Goal: Task Accomplishment & Management: Complete application form

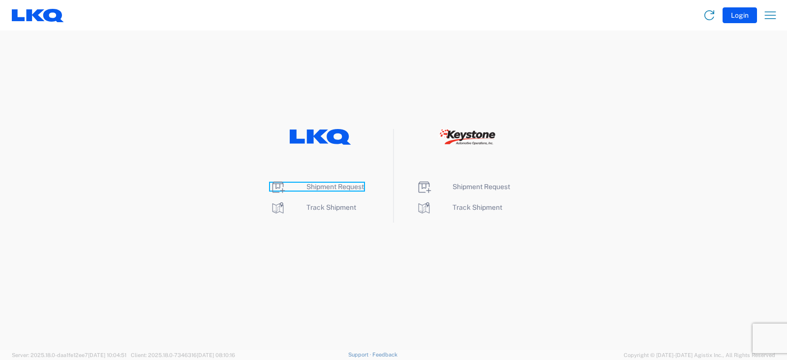
click at [339, 185] on span "Shipment Request" at bounding box center [336, 187] width 58 height 8
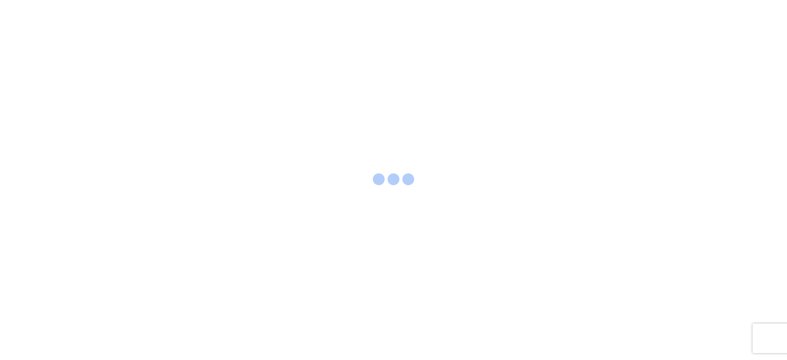
select select "FULL"
select select "LBS"
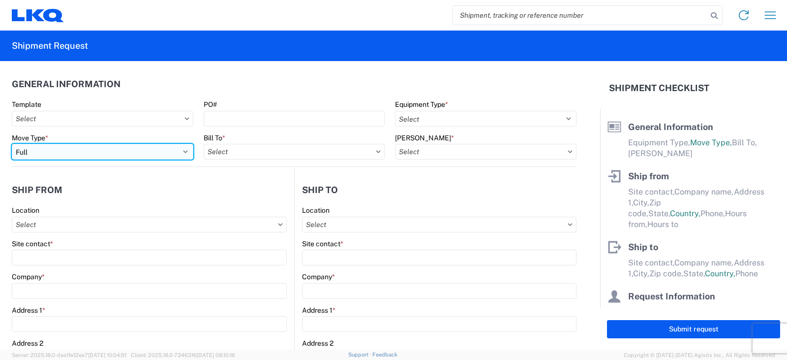
click at [62, 152] on select "Select Full Partial TL" at bounding box center [103, 152] width 182 height 16
select select "PARTIAL_TL"
click at [12, 144] on select "Select Full Partial TL" at bounding box center [103, 152] width 182 height 16
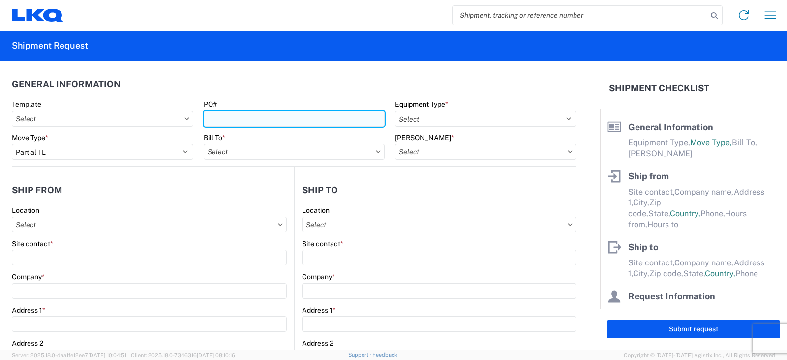
click at [225, 121] on input "PO#" at bounding box center [295, 119] width 182 height 16
type input "TRN# TH732760"
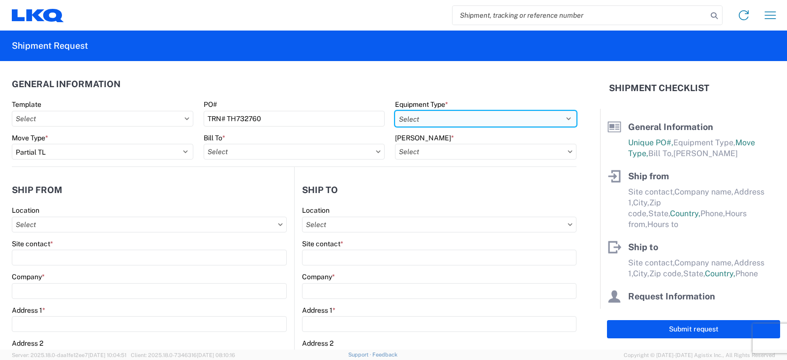
click at [439, 117] on select "Select 53’ Dry Van Flatbed Dropdeck (van) Lowboy (flatbed) Rail" at bounding box center [486, 119] width 182 height 16
select select "STDV"
click at [395, 111] on select "Select 53’ Dry Van Flatbed Dropdeck (van) Lowboy (flatbed) Rail" at bounding box center [486, 119] width 182 height 16
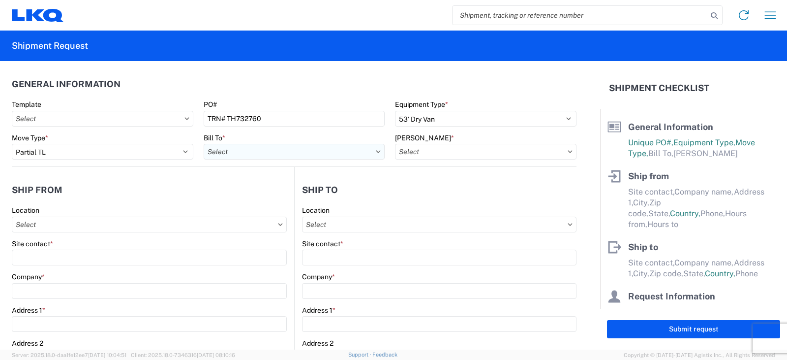
click at [241, 154] on input "Bill To *" at bounding box center [295, 152] width 182 height 16
type input "3130"
click at [257, 196] on div "3130 - [GEOGRAPHIC_DATA]" at bounding box center [290, 195] width 172 height 16
type input "3130 - [GEOGRAPHIC_DATA]"
click at [417, 153] on input "[PERSON_NAME] *" at bounding box center [486, 152] width 182 height 16
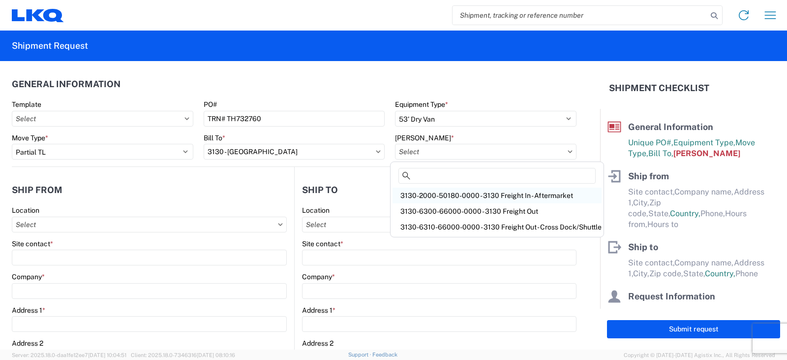
click at [431, 195] on div "3130-2000-50180-0000 - 3130 Freight In - Aftermarket" at bounding box center [497, 195] width 209 height 16
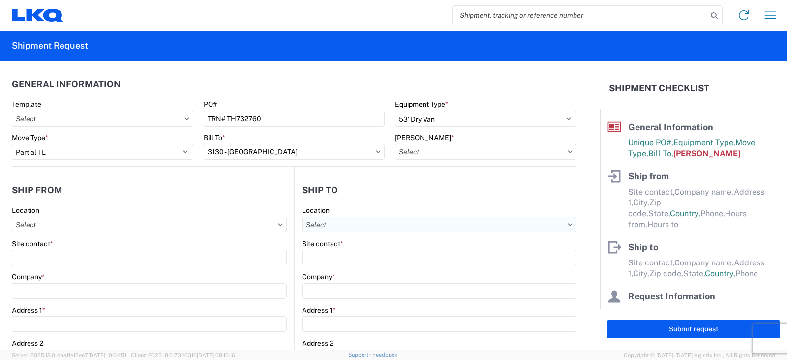
type input "3130-2000-50180-0000 - 3130 Freight In - Aftermarket"
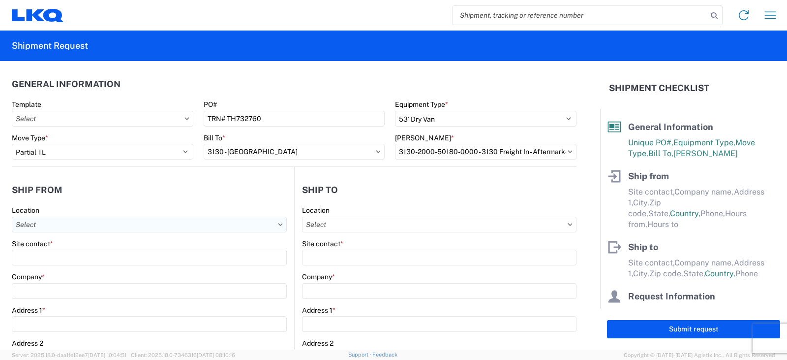
click at [29, 223] on input "Location" at bounding box center [149, 225] width 275 height 16
type input "3238"
click at [51, 267] on div "3238 - Huntington IDC" at bounding box center [100, 268] width 172 height 16
type input "3238 - Huntington IDC"
type input "LKQ Corporation"
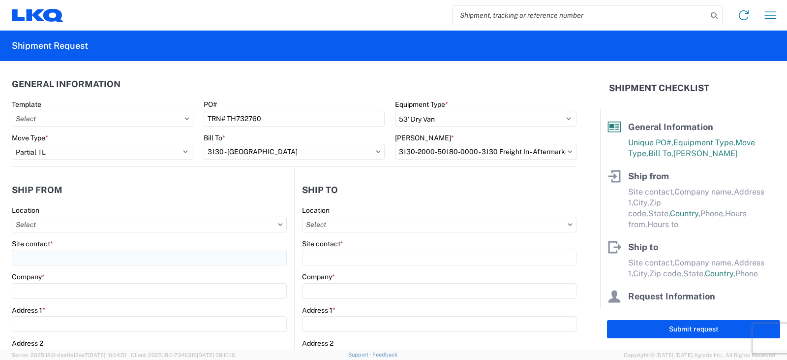
type input "[STREET_ADDRESS]"
type input "Huntington"
type input "46750"
select select "IN"
select select "US"
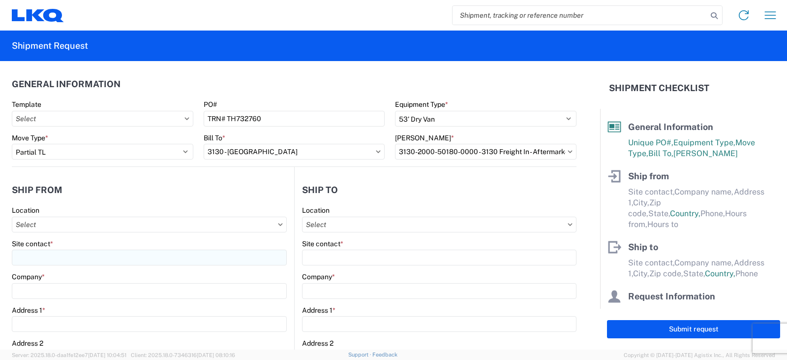
type input "07:00"
type input "17:00"
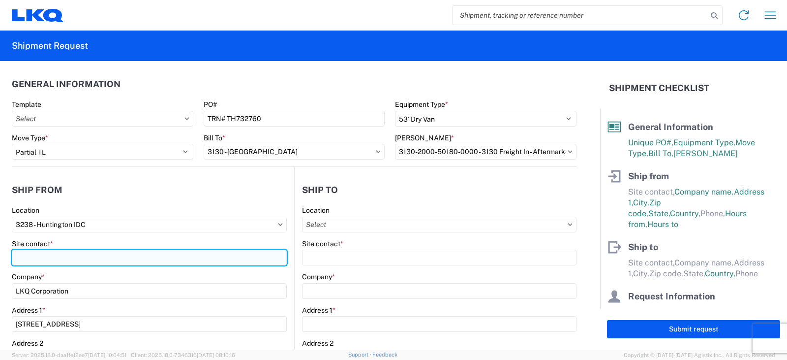
click at [45, 255] on input "Site contact *" at bounding box center [149, 258] width 275 height 16
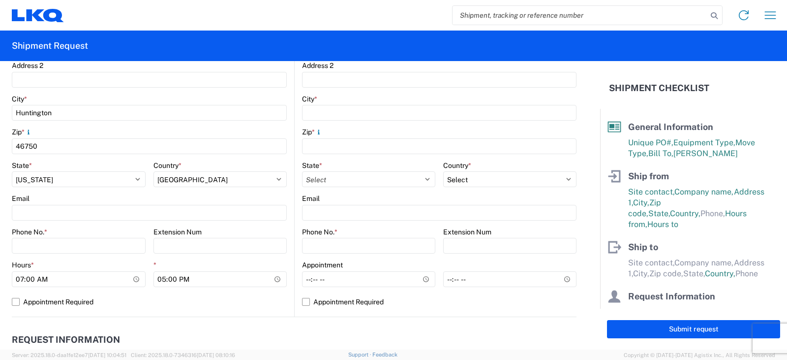
scroll to position [295, 0]
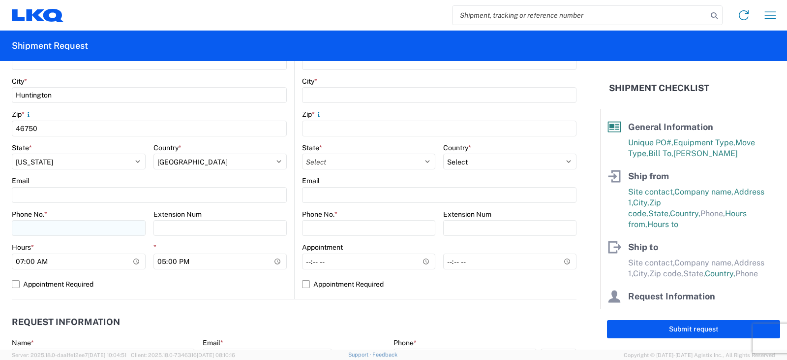
type input "[PERSON_NAME]"
click at [39, 229] on input "Phone No. *" at bounding box center [79, 228] width 134 height 16
type input "[PHONE_NUMBER]"
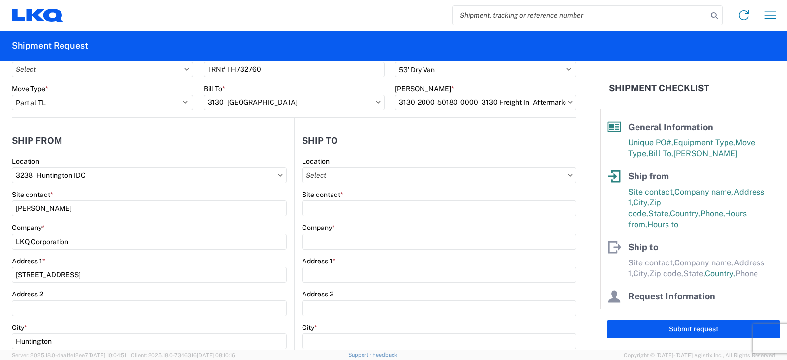
scroll to position [0, 0]
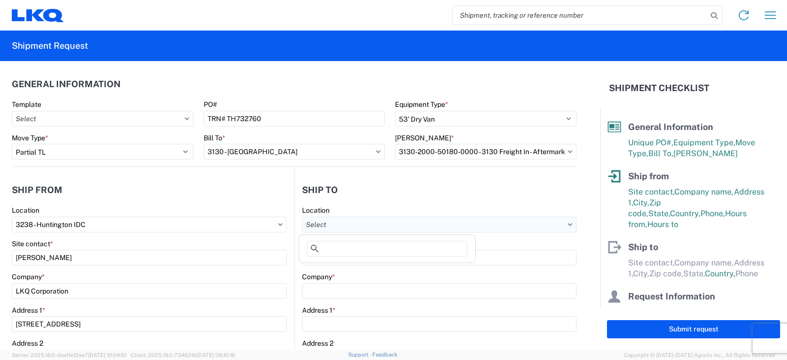
click at [333, 226] on input "Location" at bounding box center [439, 225] width 275 height 16
type input "3130"
click at [360, 270] on div "3130 - [GEOGRAPHIC_DATA]" at bounding box center [387, 268] width 172 height 16
type input "3130 - [GEOGRAPHIC_DATA]"
type input "LKQ Corporation"
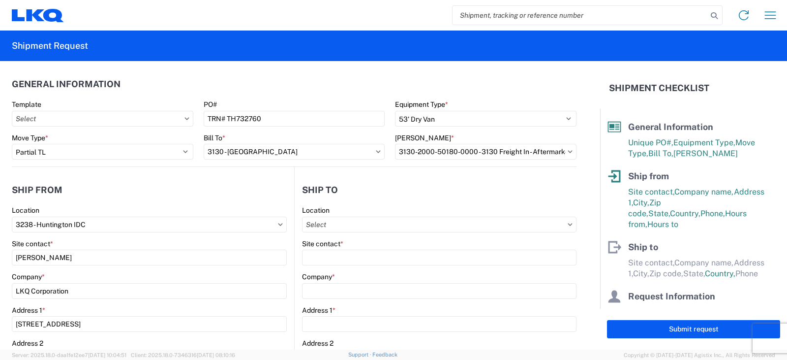
type input "[STREET_ADDRESS]"
type input "Charlotte"
type input "28208"
select select "NC"
select select "US"
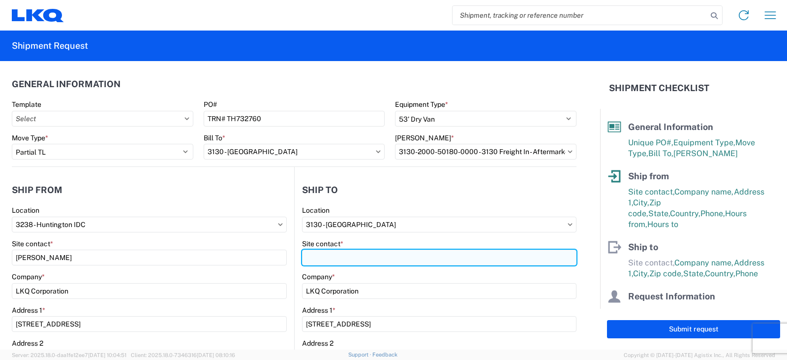
click at [329, 257] on input "Site contact *" at bounding box center [439, 258] width 275 height 16
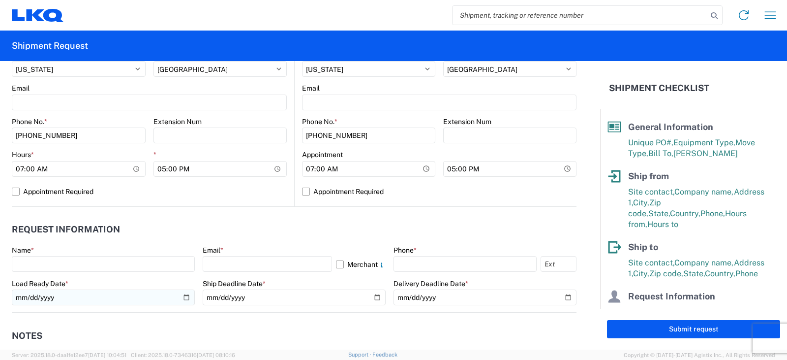
scroll to position [394, 0]
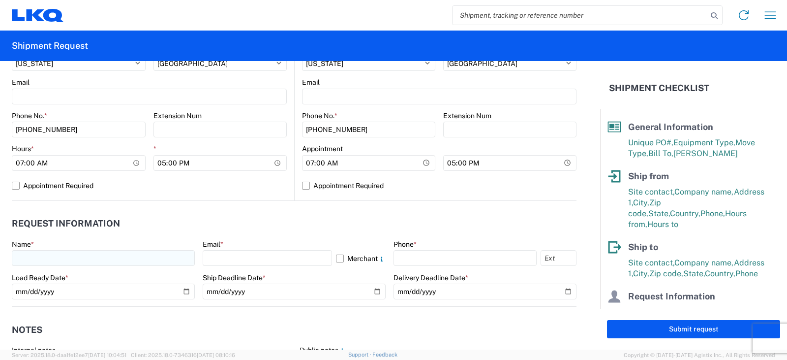
type input "SHIPPING/RECEIVING"
click at [30, 257] on input "text" at bounding box center [103, 258] width 183 height 16
type input "[PERSON_NAME]"
type input "[EMAIL_ADDRESS][DOMAIN_NAME]"
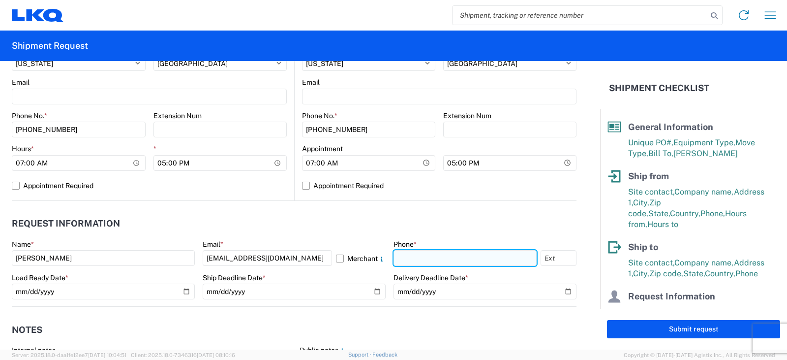
click at [399, 260] on input "text" at bounding box center [465, 258] width 143 height 16
type input "[PHONE_NUMBER]"
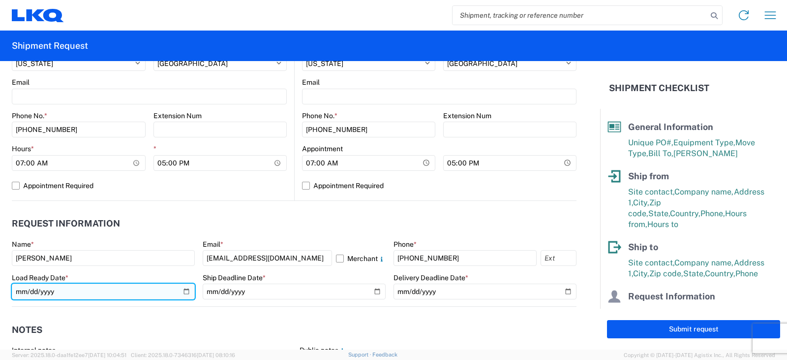
click at [183, 293] on input "date" at bounding box center [103, 291] width 183 height 16
type input "[DATE]"
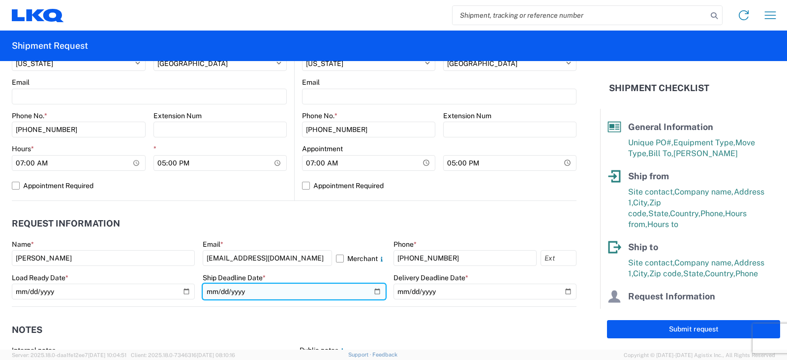
click at [370, 291] on input "date" at bounding box center [294, 291] width 183 height 16
type input "[DATE]"
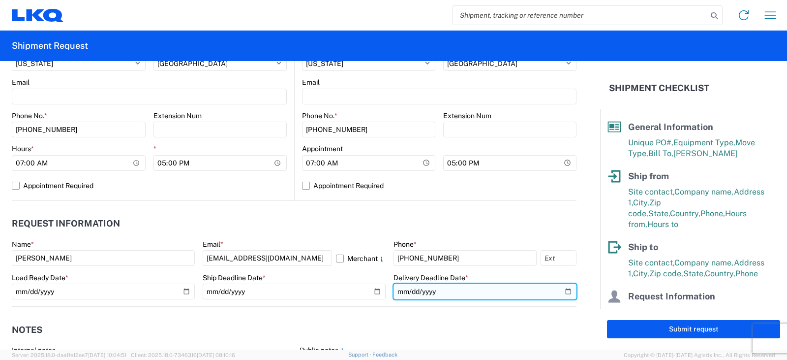
click at [560, 290] on input "date" at bounding box center [485, 291] width 183 height 16
type input "[DATE]"
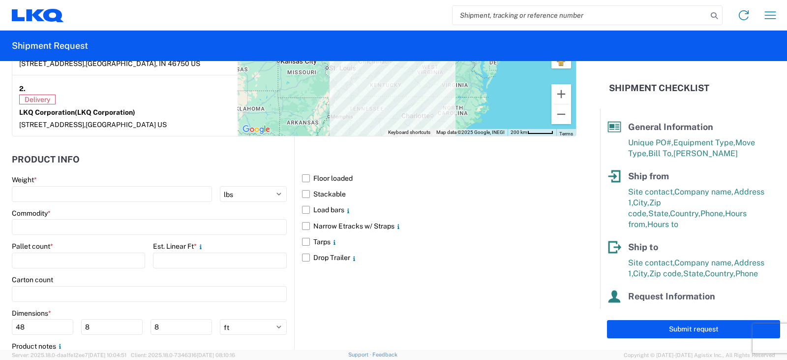
scroll to position [886, 0]
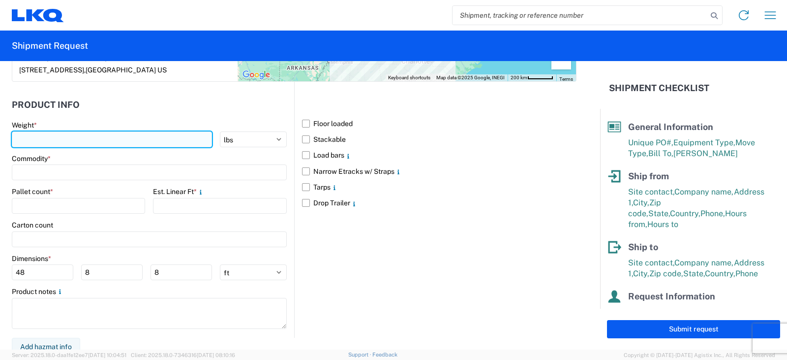
click at [38, 133] on input "number" at bounding box center [112, 139] width 200 height 16
type input "6250"
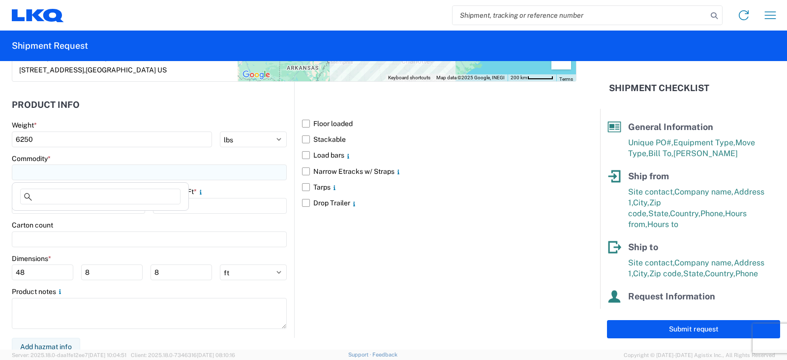
click at [36, 169] on input at bounding box center [149, 172] width 275 height 16
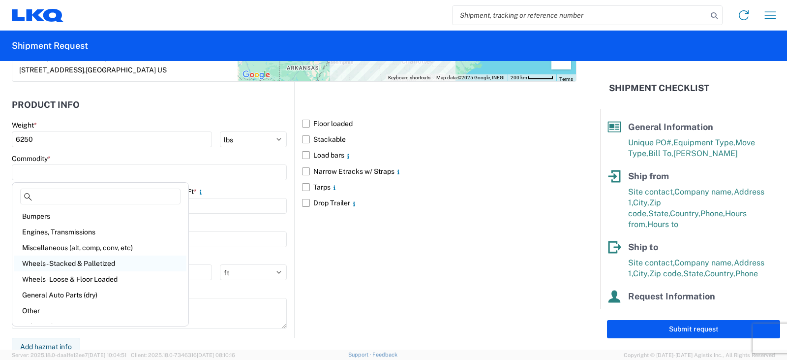
click at [50, 262] on div "Wheels - Stacked & Palletized" at bounding box center [100, 263] width 172 height 16
type input "Wheels - Stacked & Palletized"
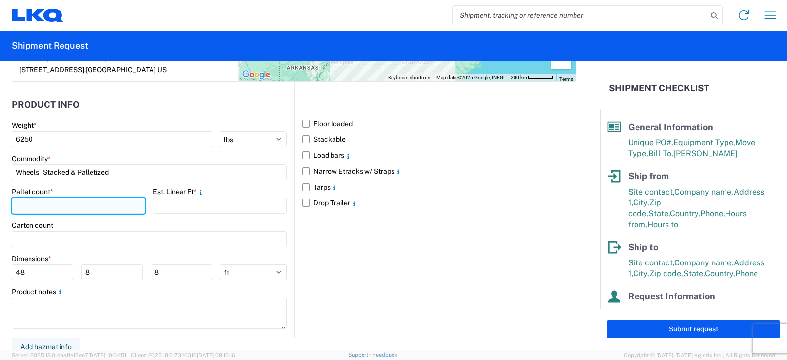
click at [27, 211] on input "number" at bounding box center [78, 206] width 133 height 16
type input "7"
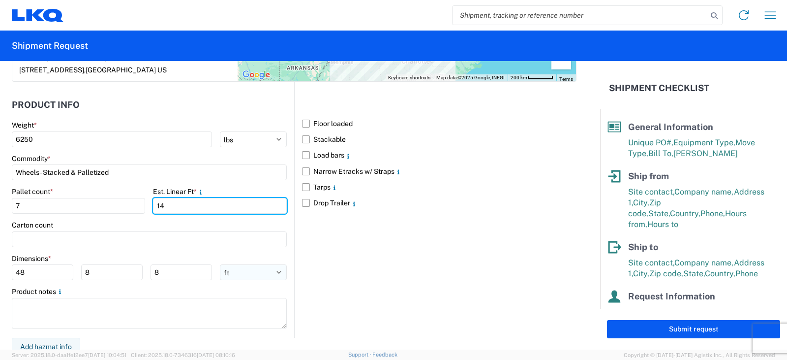
type input "14"
click at [274, 271] on select "ft in cm" at bounding box center [253, 272] width 67 height 16
select select "IN"
click at [220, 264] on select "ft in cm" at bounding box center [253, 272] width 67 height 16
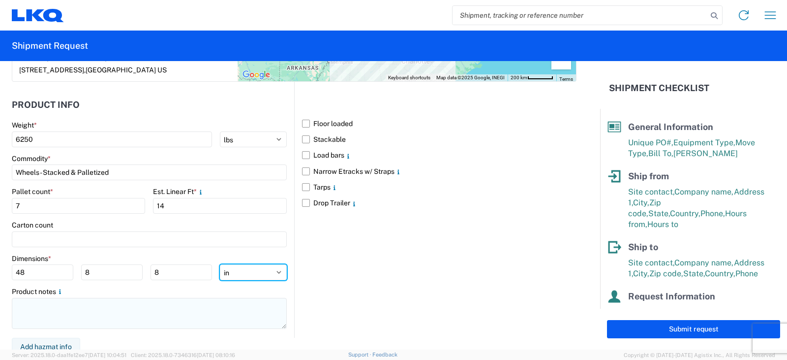
type input "576"
type input "96"
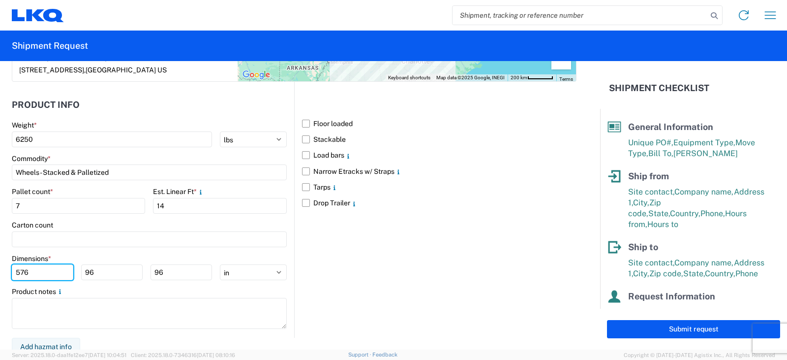
drag, startPoint x: 31, startPoint y: 272, endPoint x: 0, endPoint y: 276, distance: 31.3
click at [0, 275] on form "General Information Template PO# TRN# TH732760 Equipment Type * Select 53’ Dry …" at bounding box center [300, 205] width 600 height 288
type input "48"
type input "42"
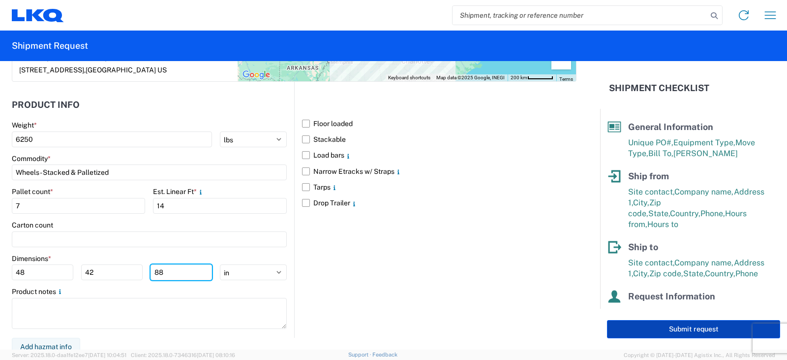
type input "88"
click at [693, 327] on button "Submit request" at bounding box center [693, 329] width 173 height 18
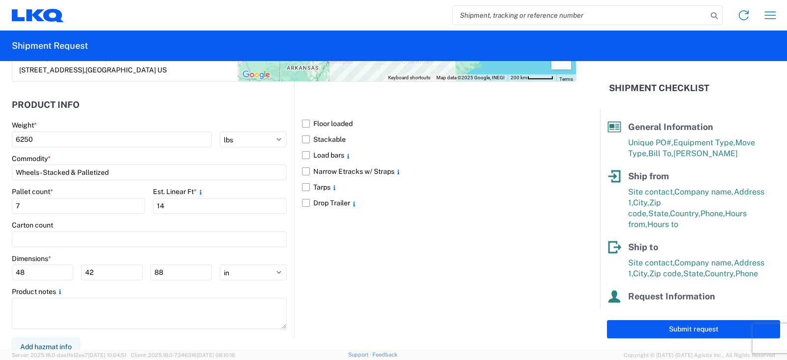
select select "IN"
select select "US"
